Goal: Task Accomplishment & Management: Use online tool/utility

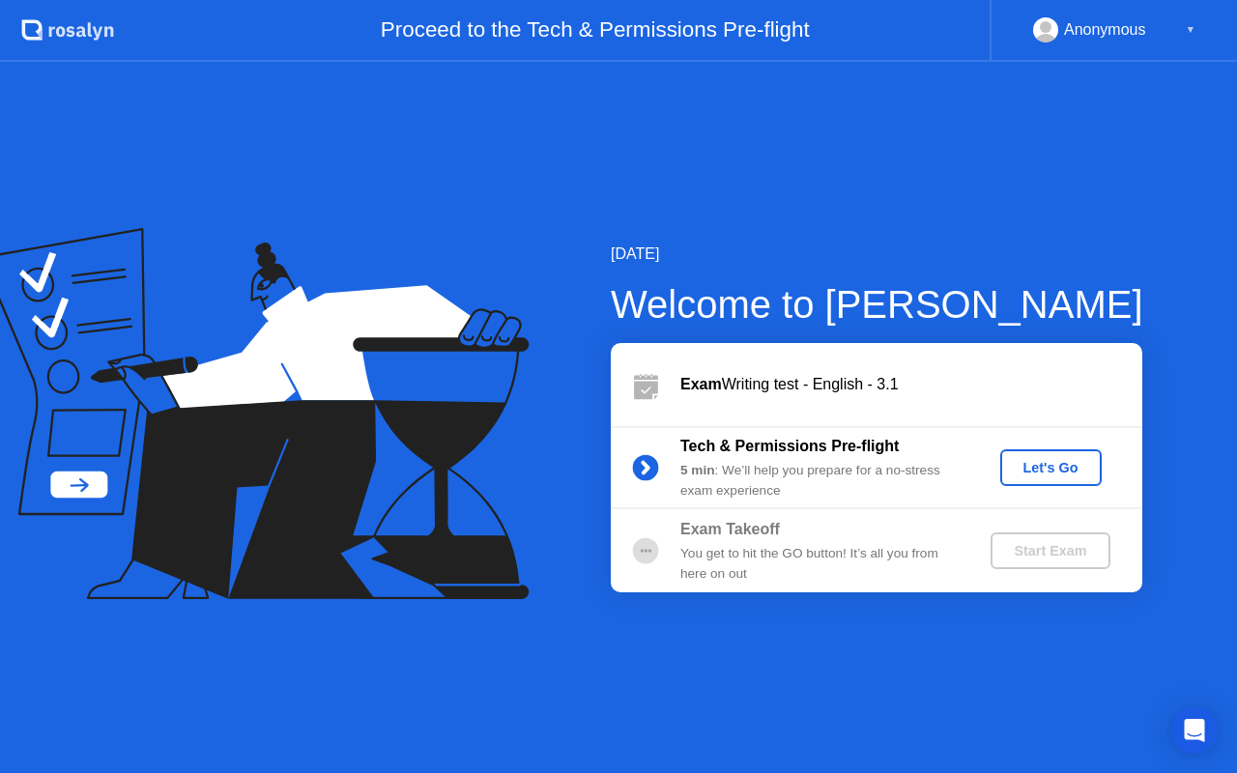
click at [1053, 460] on div "Let's Go" at bounding box center [1051, 467] width 86 height 15
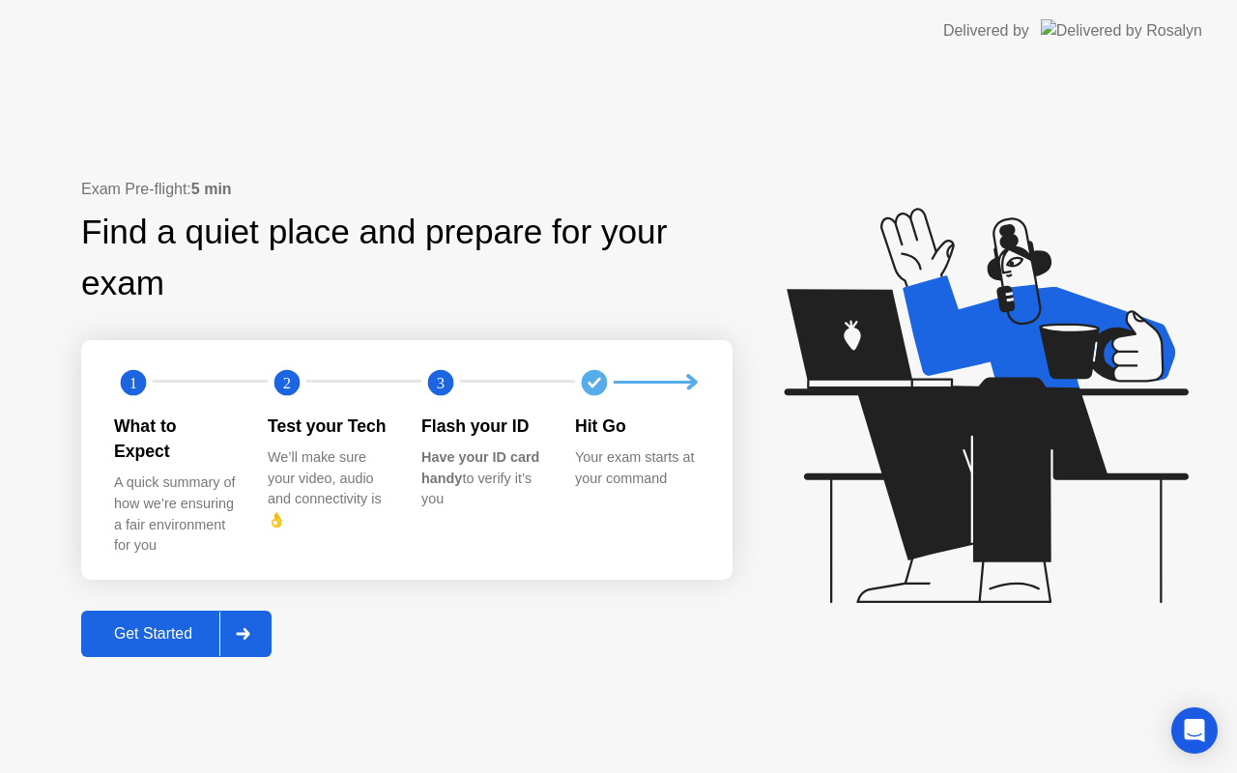
click at [148, 625] on div "Get Started" at bounding box center [153, 633] width 132 height 17
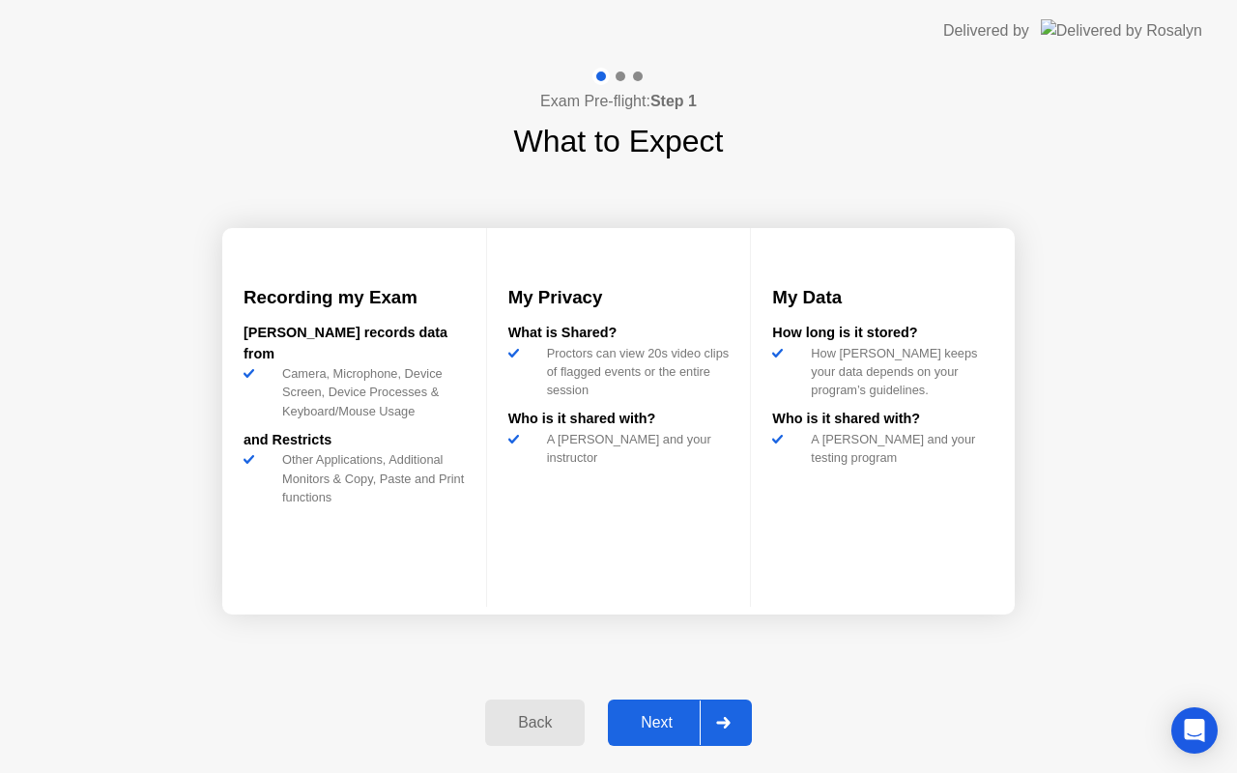
click at [649, 723] on div "Next" at bounding box center [656, 722] width 86 height 17
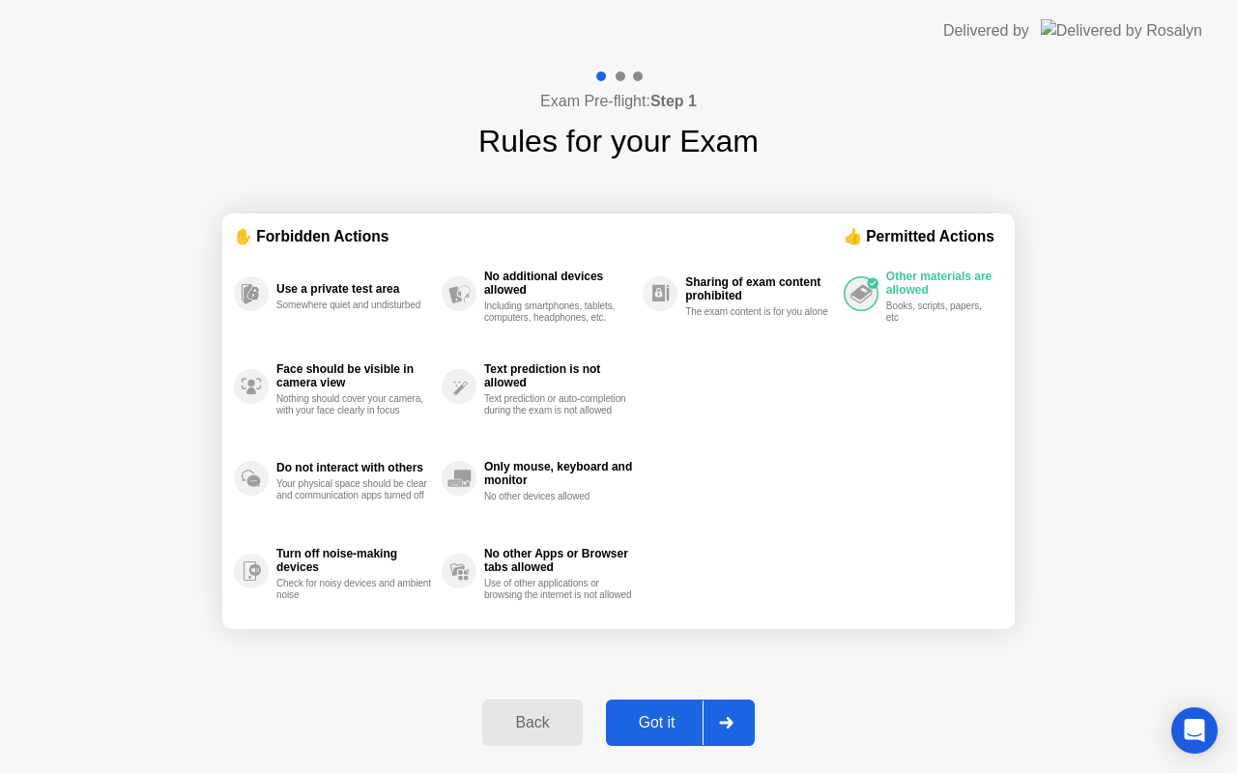
click at [653, 723] on div "Got it" at bounding box center [657, 722] width 91 height 17
select select "**********"
select select "*******"
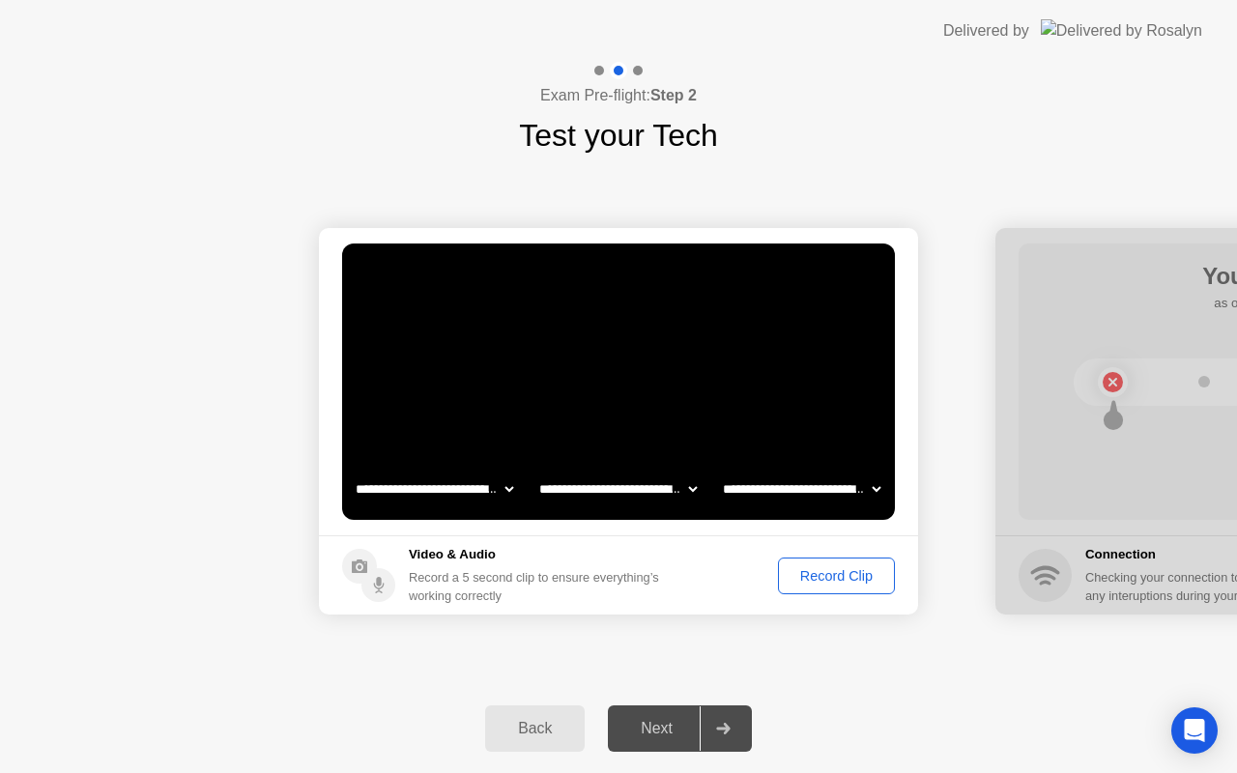
click at [824, 570] on div "Record Clip" at bounding box center [835, 575] width 103 height 15
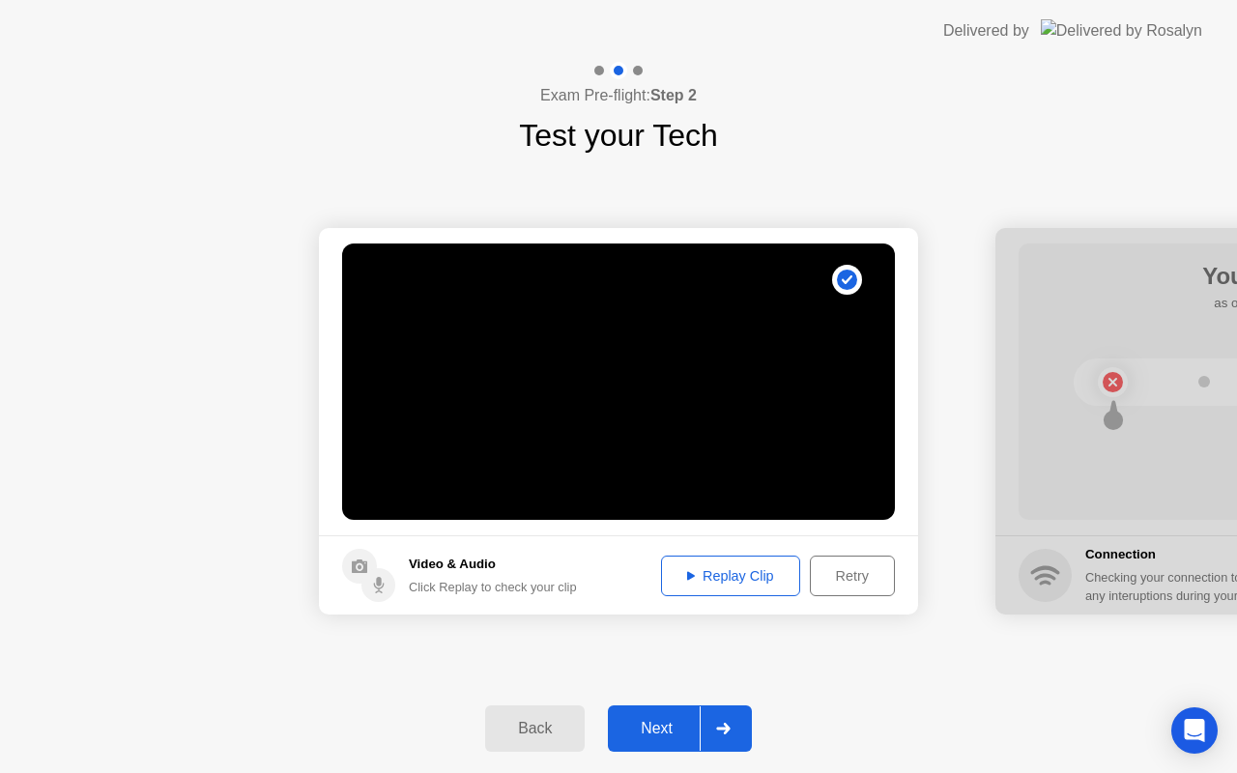
click at [647, 723] on div "Next" at bounding box center [656, 728] width 86 height 17
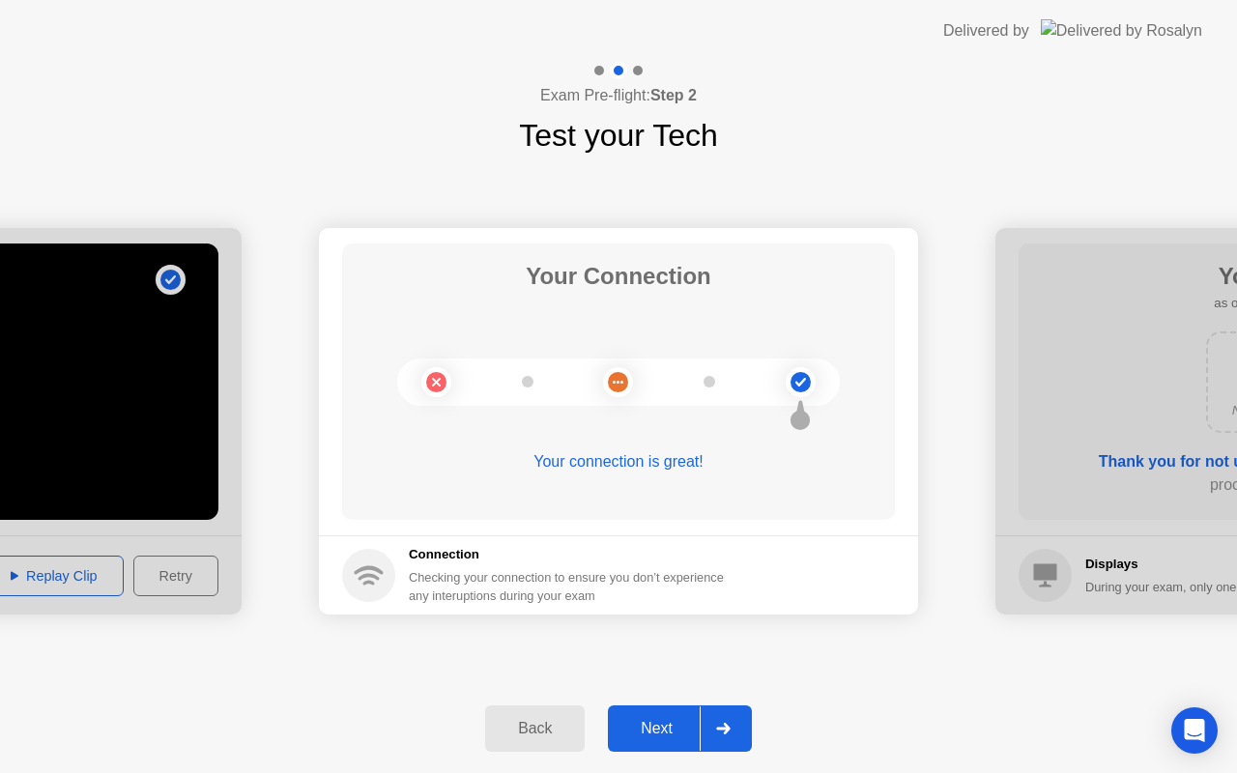
click at [645, 721] on div "Next" at bounding box center [656, 728] width 86 height 17
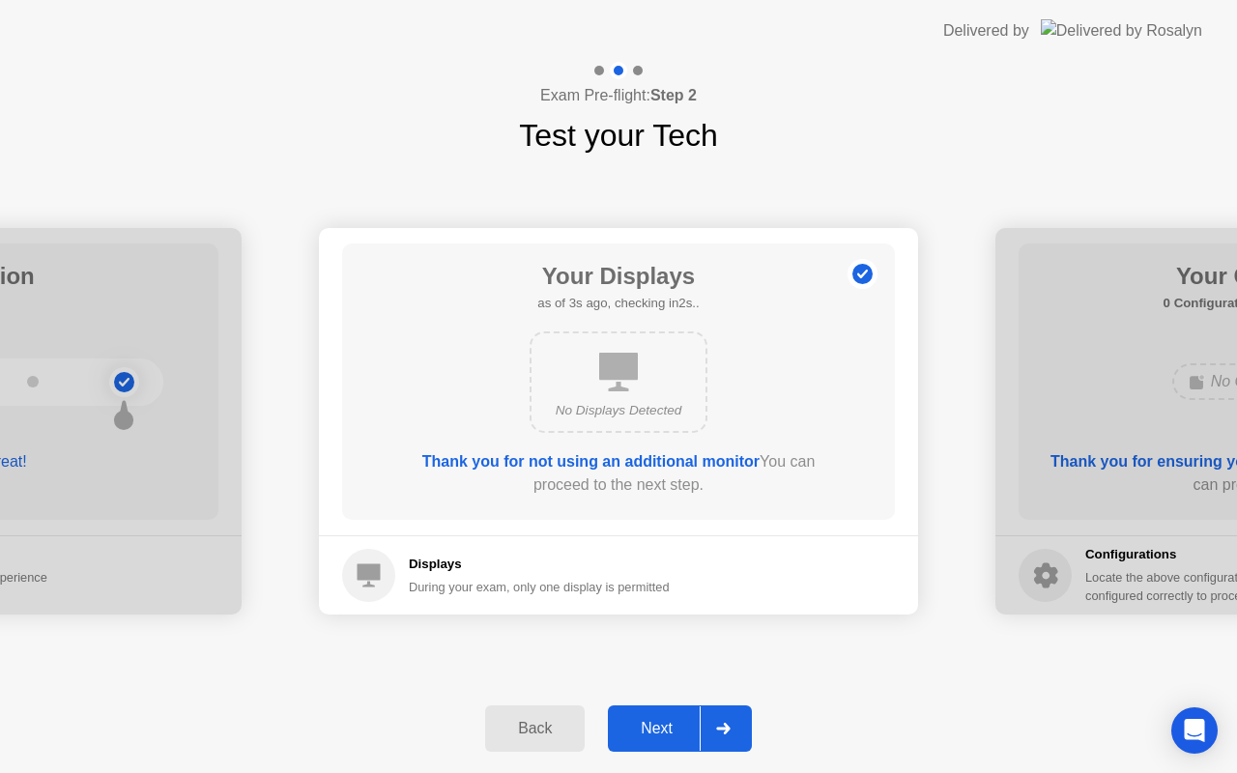
click at [644, 721] on div "Next" at bounding box center [656, 728] width 86 height 17
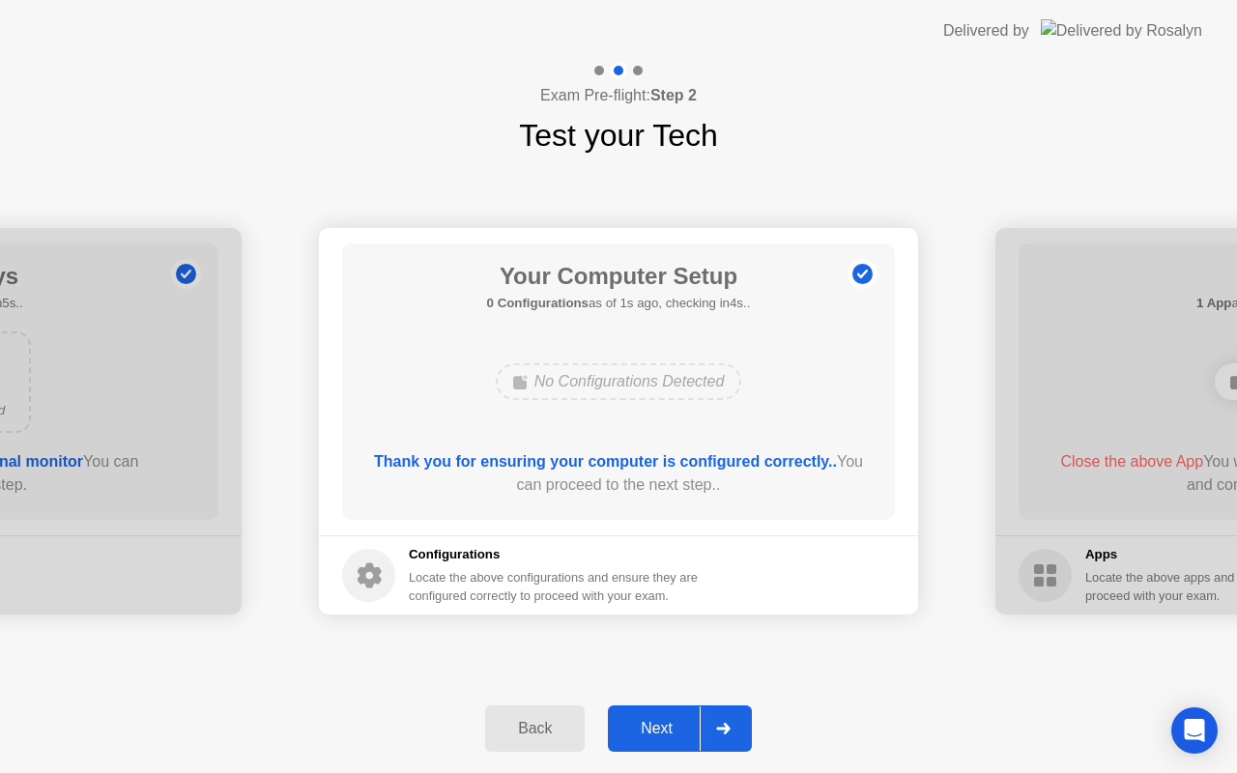
click at [644, 721] on div "Next" at bounding box center [656, 728] width 86 height 17
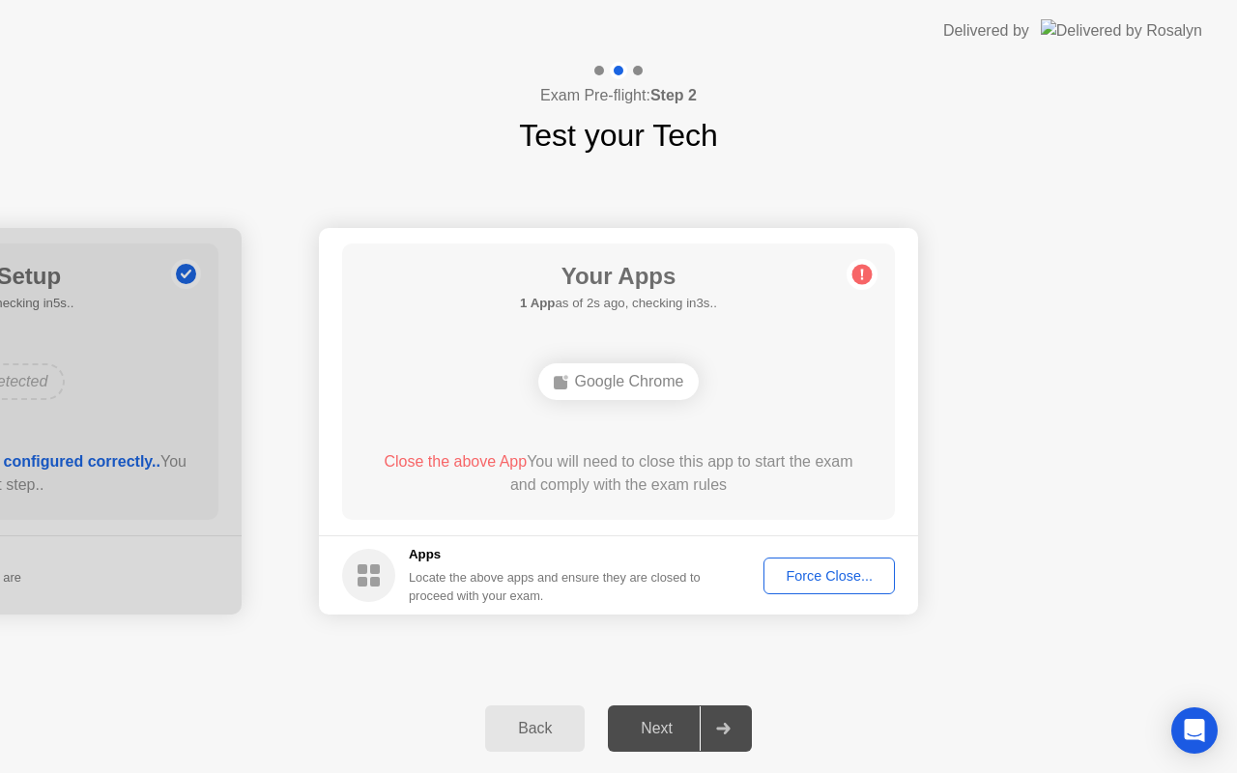
click at [836, 570] on div "Force Close..." at bounding box center [829, 575] width 118 height 15
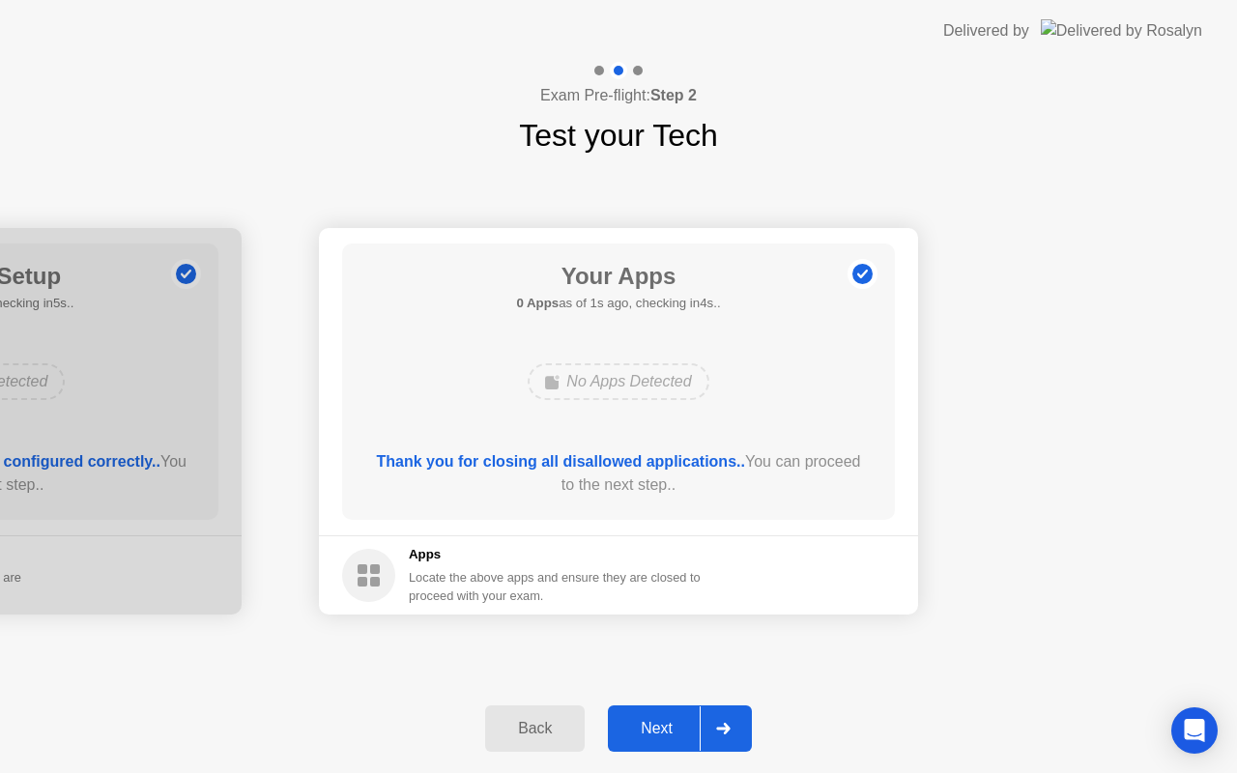
click at [654, 725] on div "Next" at bounding box center [656, 728] width 86 height 17
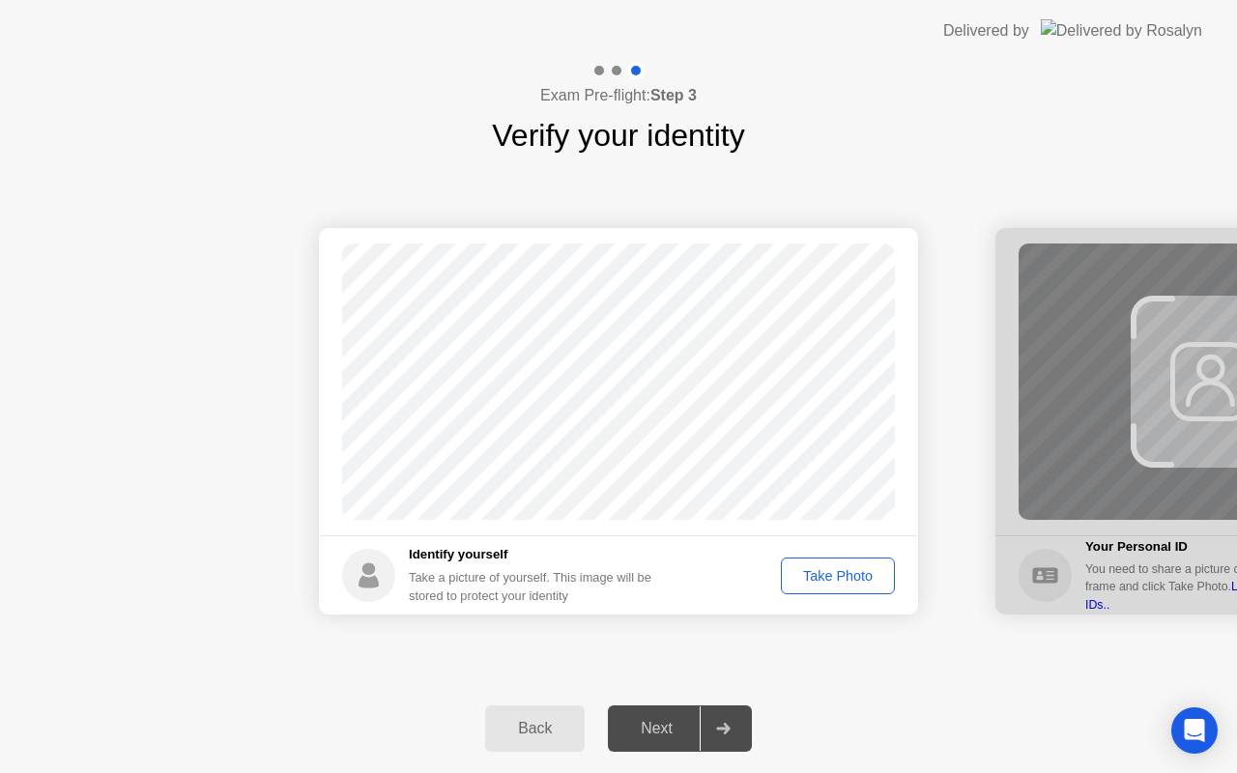
click at [825, 577] on div "Take Photo" at bounding box center [837, 575] width 100 height 15
click at [659, 731] on div "Next" at bounding box center [656, 728] width 86 height 17
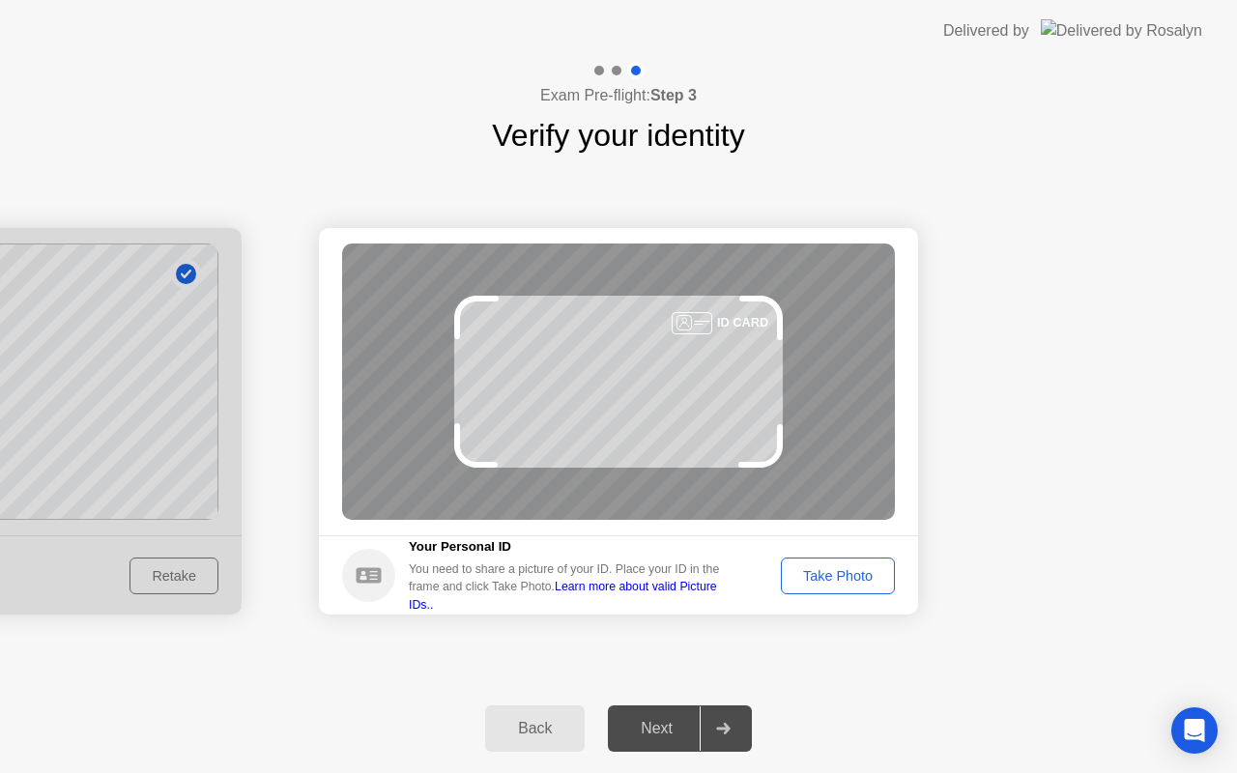
click at [816, 573] on div "Take Photo" at bounding box center [837, 575] width 100 height 15
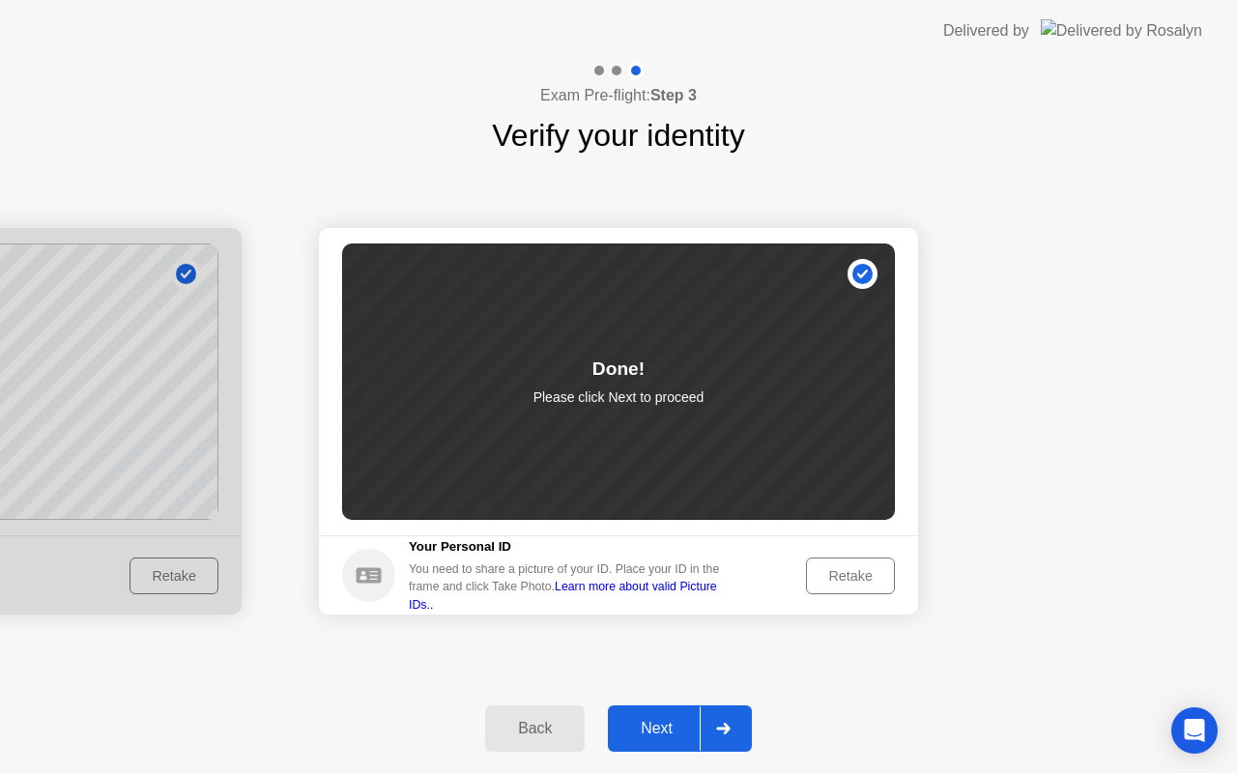
click at [658, 722] on div "Next" at bounding box center [656, 728] width 86 height 17
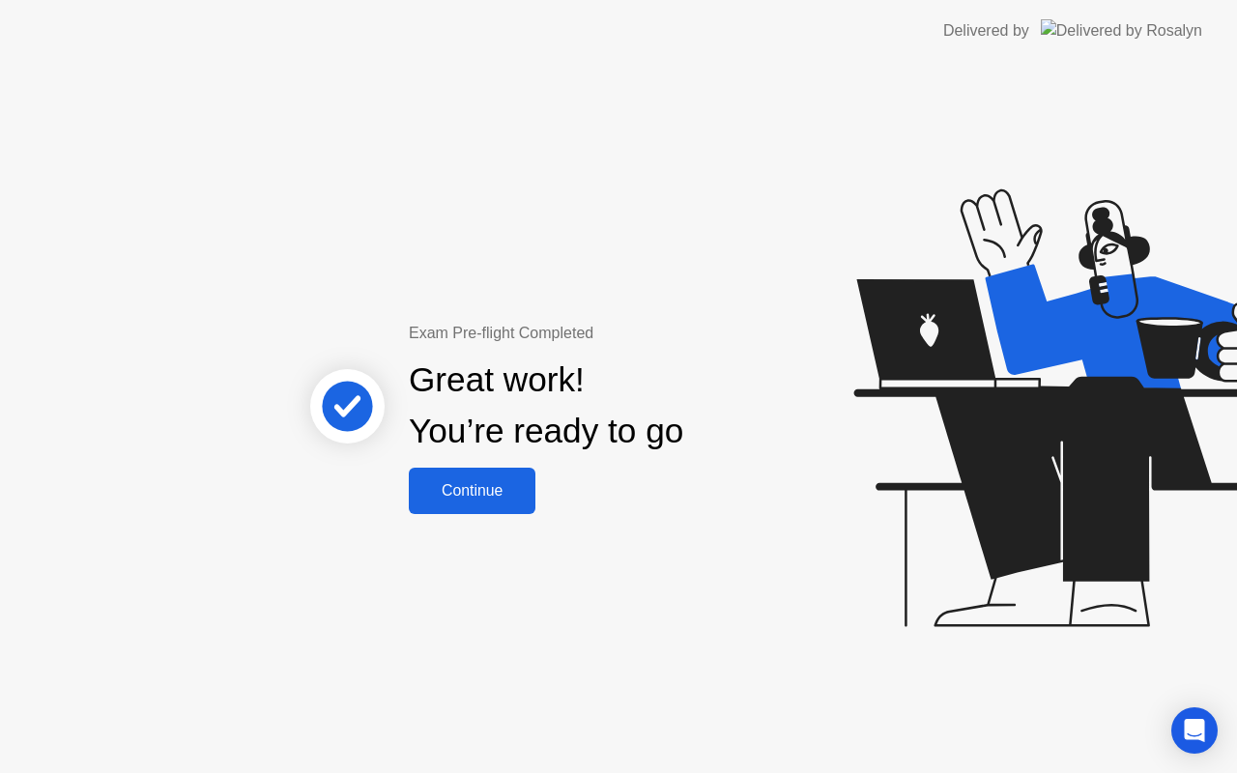
click at [482, 490] on div "Continue" at bounding box center [471, 490] width 115 height 17
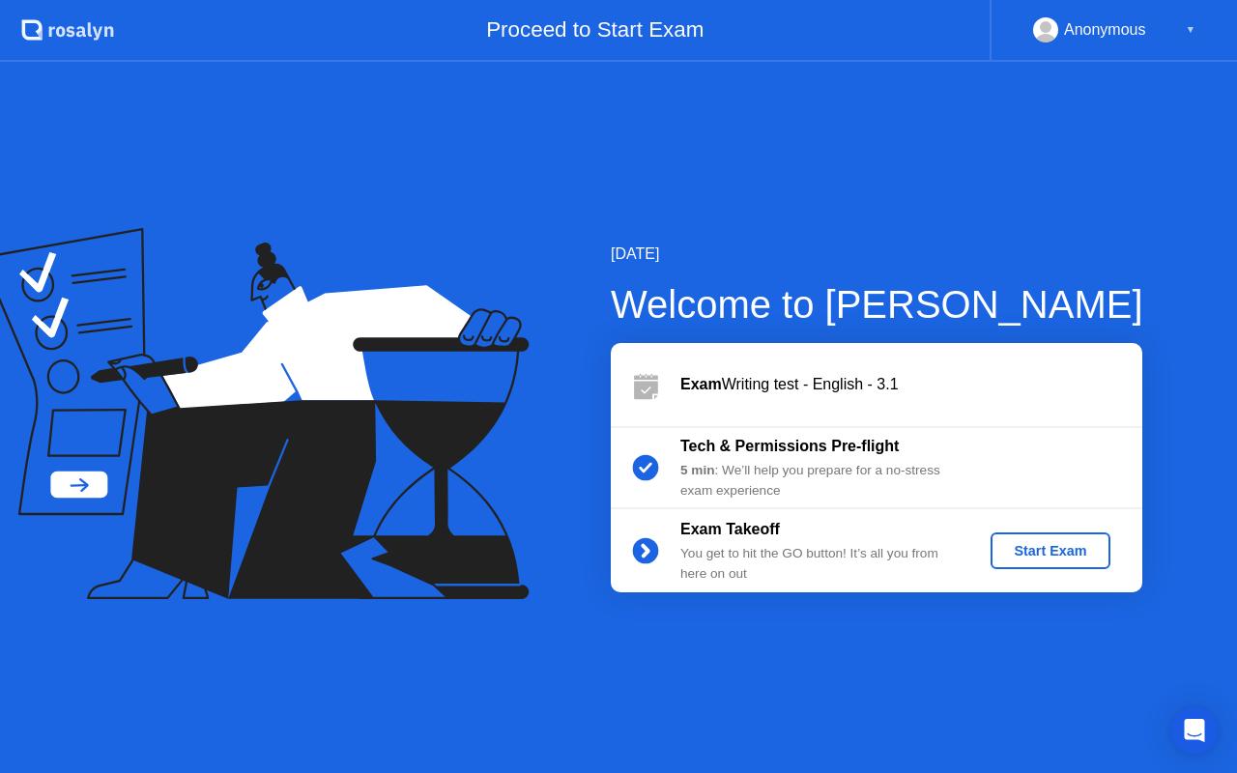
click at [1048, 551] on div "Start Exam" at bounding box center [1049, 550] width 103 height 15
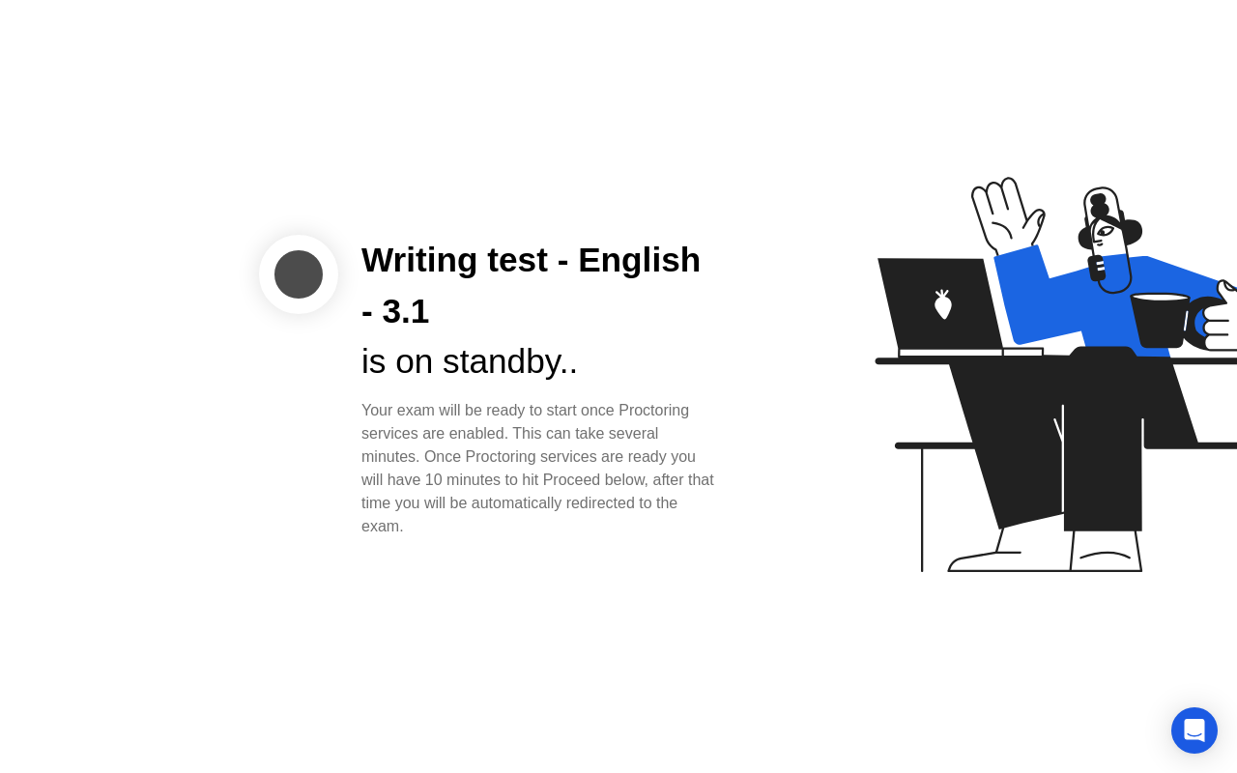
click at [589, 635] on div "Writing test - English - 3.1 is on standby.. Your exam will be ready to start o…" at bounding box center [618, 386] width 1237 height 773
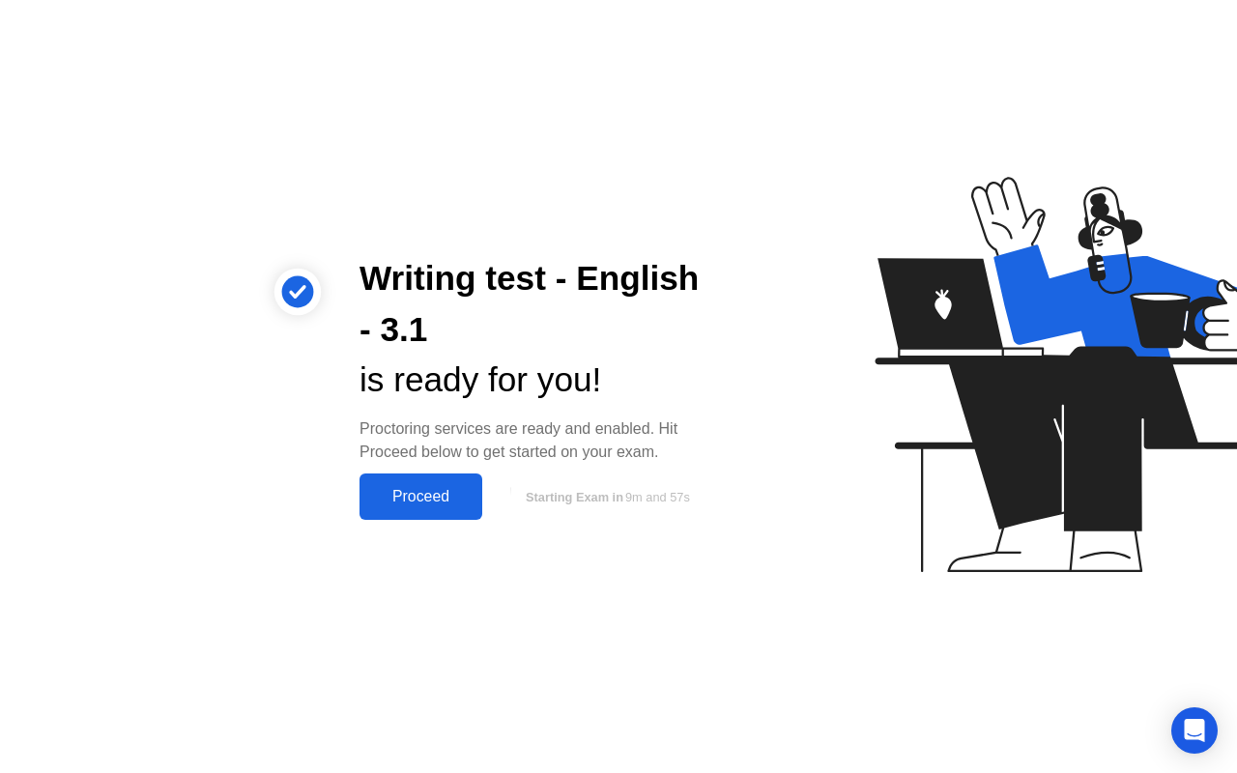
click at [413, 495] on div "Proceed" at bounding box center [420, 496] width 111 height 17
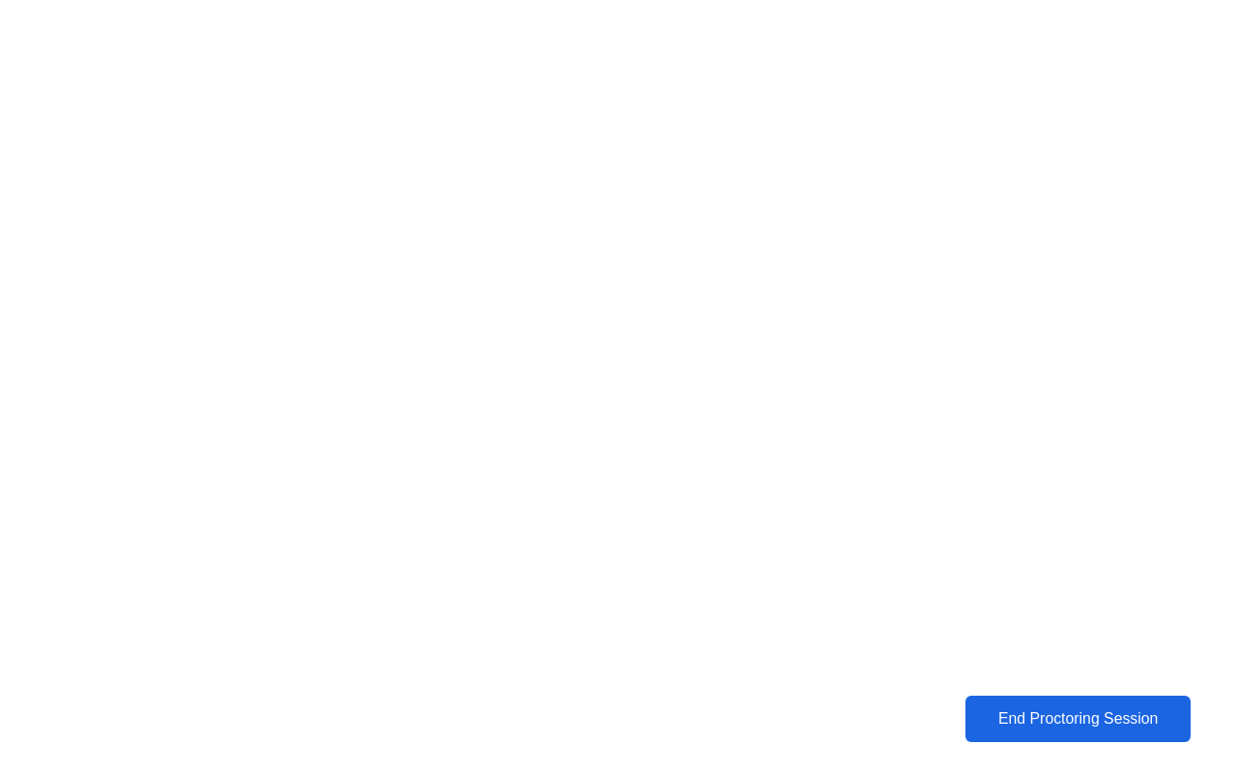
click at [1052, 715] on div "End Proctoring Session" at bounding box center [1077, 719] width 220 height 18
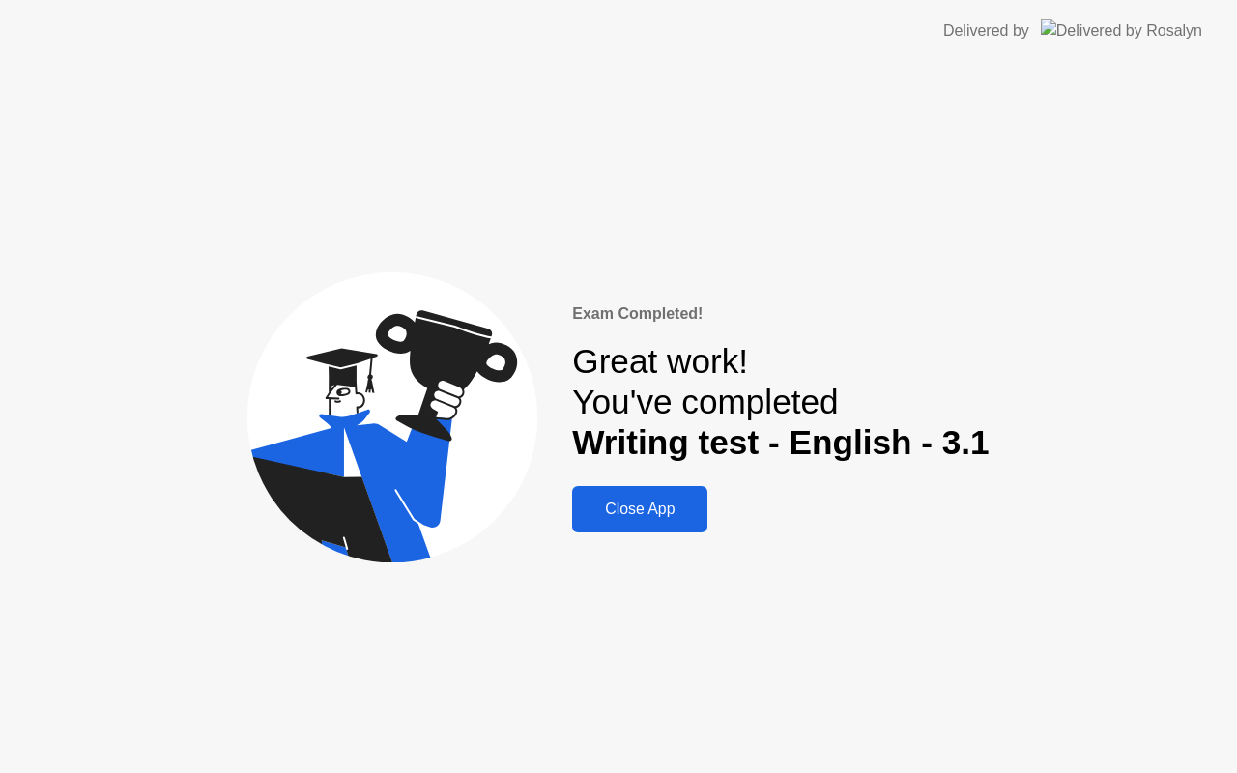
click at [630, 506] on div "Close App" at bounding box center [640, 508] width 124 height 17
